Goal: Check status

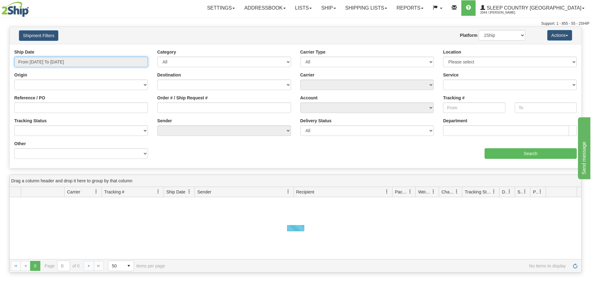
click at [91, 65] on input "From [DATE] To [DATE]" at bounding box center [81, 62] width 134 height 11
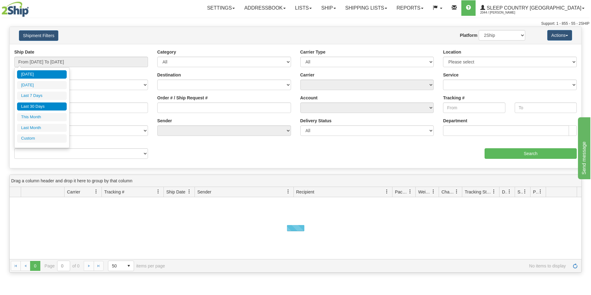
drag, startPoint x: 50, startPoint y: 107, endPoint x: 178, endPoint y: 118, distance: 128.2
click at [50, 107] on li "Last 30 Days" at bounding box center [42, 107] width 50 height 8
type input "From [DATE] To [DATE]"
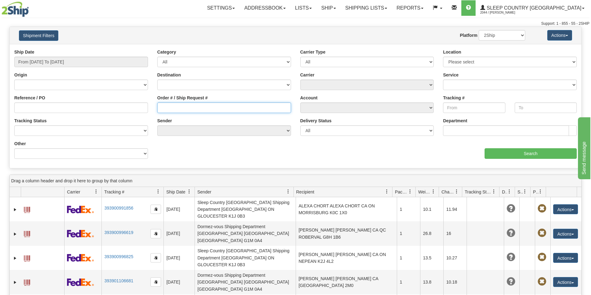
click at [203, 108] on input "Order # / Ship Request #" at bounding box center [224, 108] width 134 height 11
paste input "9000I118571"
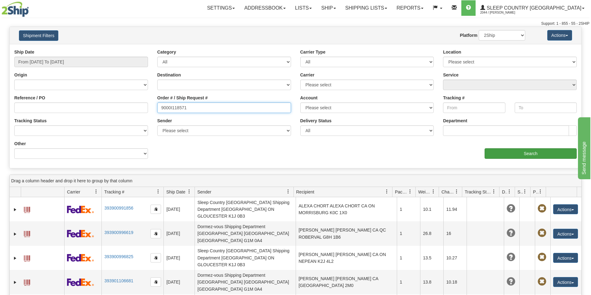
type input "9000I118571"
click at [511, 145] on div "aaa Search" at bounding box center [438, 150] width 286 height 18
click at [515, 151] on input "Search" at bounding box center [530, 154] width 92 height 11
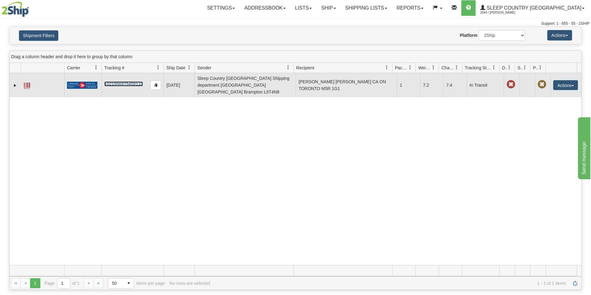
click at [125, 82] on link "1021956975458110" at bounding box center [123, 84] width 39 height 5
